Goal: Task Accomplishment & Management: Manage account settings

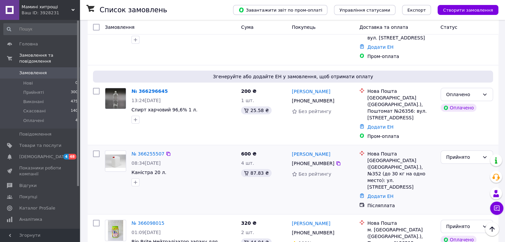
scroll to position [66, 0]
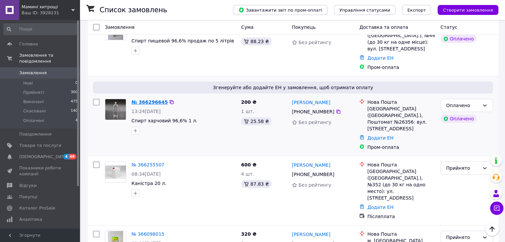
click at [151, 101] on link "№ 366296645" at bounding box center [149, 102] width 36 height 5
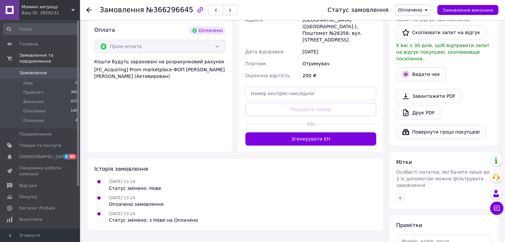
scroll to position [231, 0]
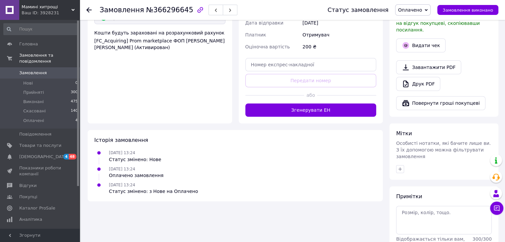
drag, startPoint x: 323, startPoint y: 109, endPoint x: 322, endPoint y: 103, distance: 5.7
click at [323, 106] on button "Згенерувати ЕН" at bounding box center [310, 110] width 131 height 13
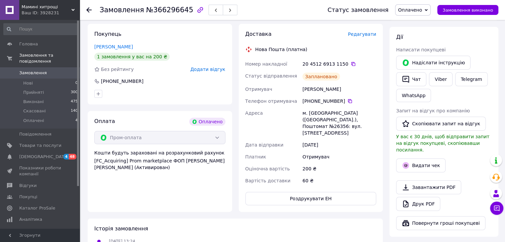
scroll to position [0, 0]
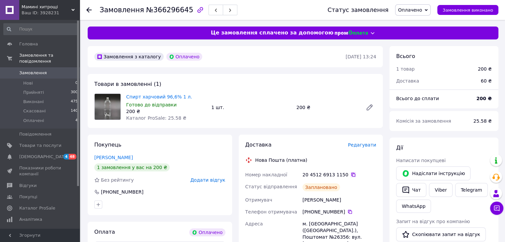
click at [351, 174] on icon at bounding box center [353, 174] width 5 height 5
click at [87, 10] on use at bounding box center [88, 9] width 5 height 5
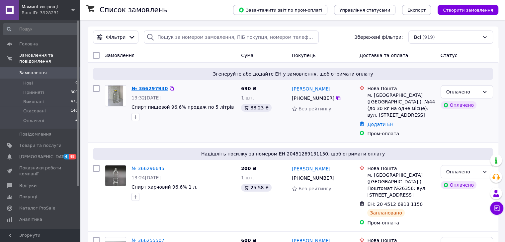
click at [144, 87] on link "№ 366297930" at bounding box center [149, 88] width 36 height 5
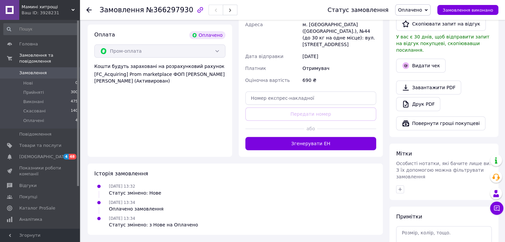
scroll to position [232, 0]
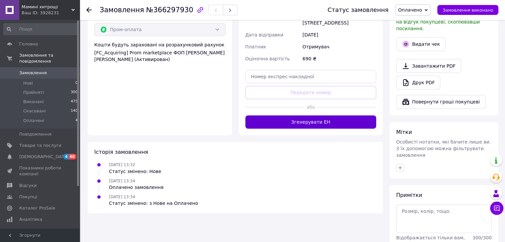
click at [314, 116] on button "Згенерувати ЕН" at bounding box center [310, 122] width 131 height 13
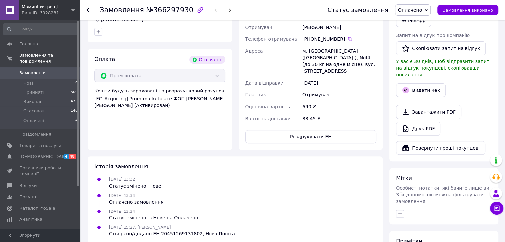
scroll to position [100, 0]
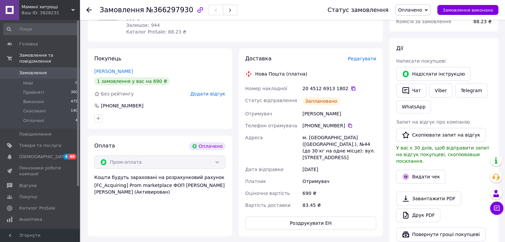
click at [351, 89] on icon at bounding box center [353, 88] width 5 height 5
click at [96, 8] on div at bounding box center [92, 10] width 13 height 20
click at [93, 8] on div at bounding box center [92, 10] width 13 height 20
click at [89, 10] on icon at bounding box center [88, 9] width 5 height 5
